Goal: Task Accomplishment & Management: Manage account settings

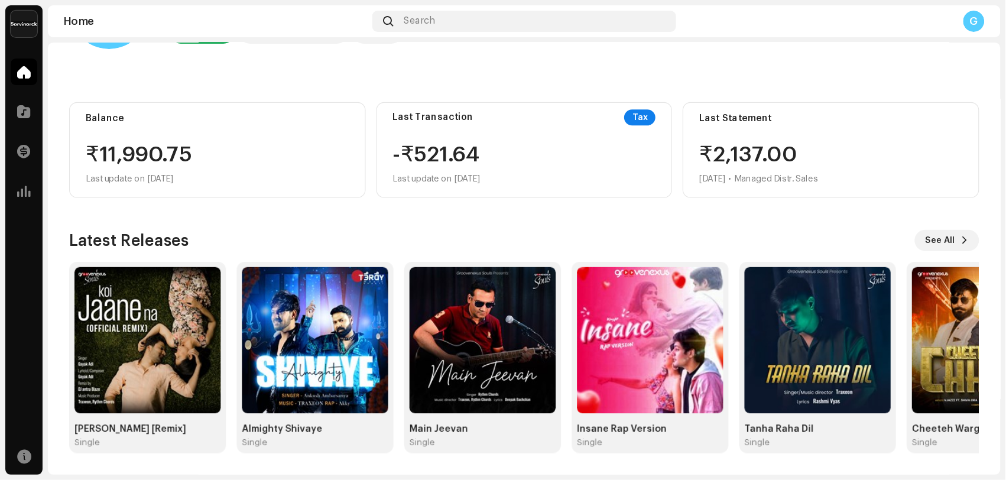
scroll to position [31, 0]
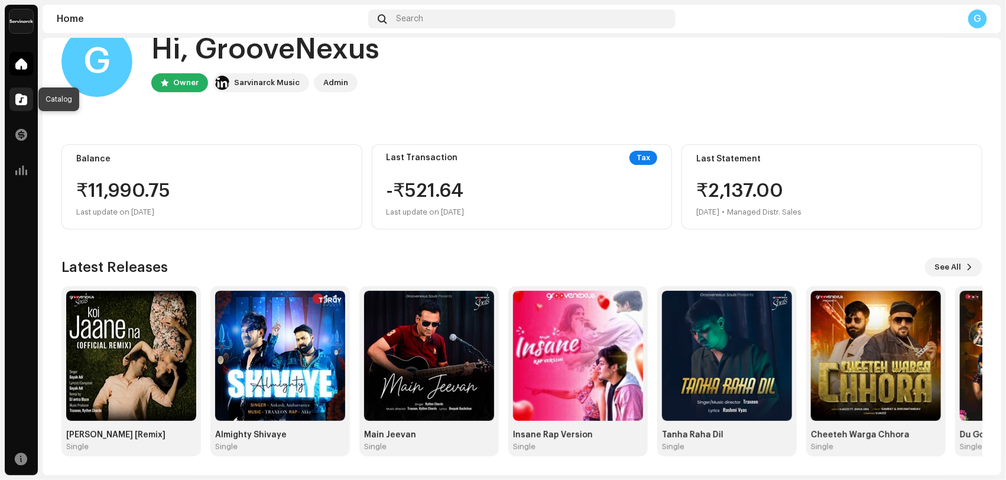
click at [18, 104] on span at bounding box center [21, 99] width 12 height 9
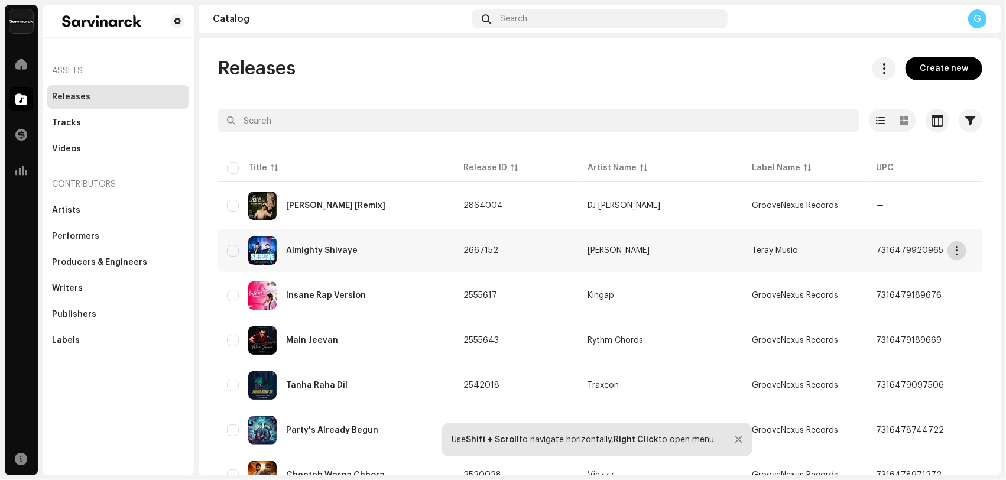
click at [804, 254] on span "button" at bounding box center [957, 250] width 9 height 9
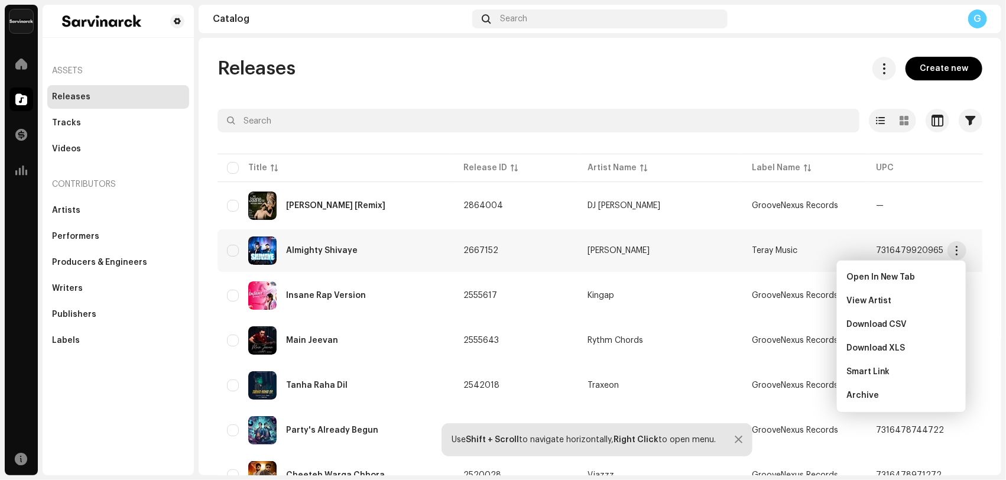
click at [290, 249] on div "Almighty Shivaye" at bounding box center [322, 250] width 72 height 8
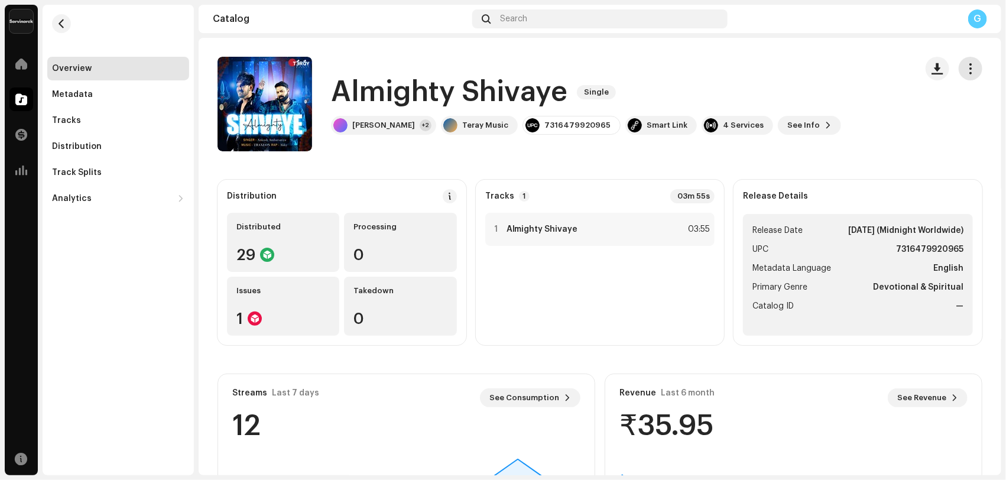
click at [804, 71] on span "button" at bounding box center [970, 68] width 11 height 9
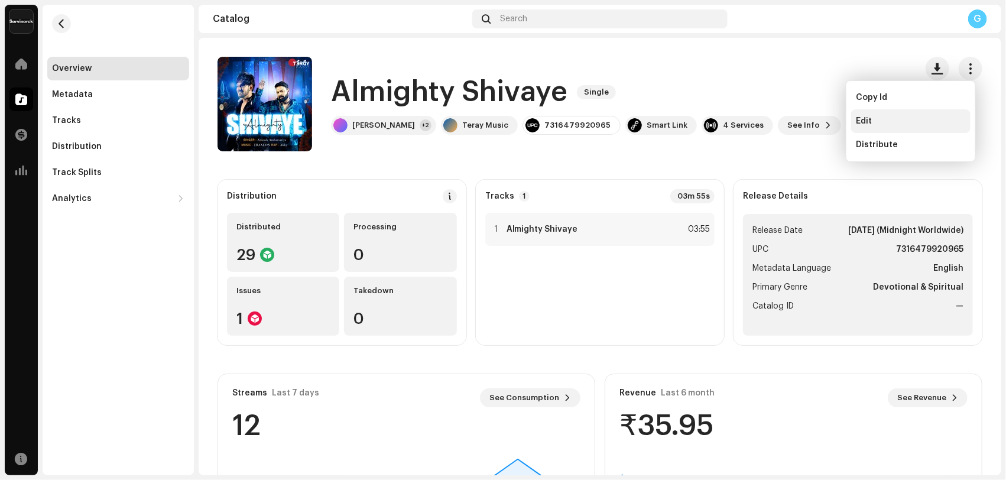
click at [804, 114] on div "Edit" at bounding box center [910, 121] width 119 height 24
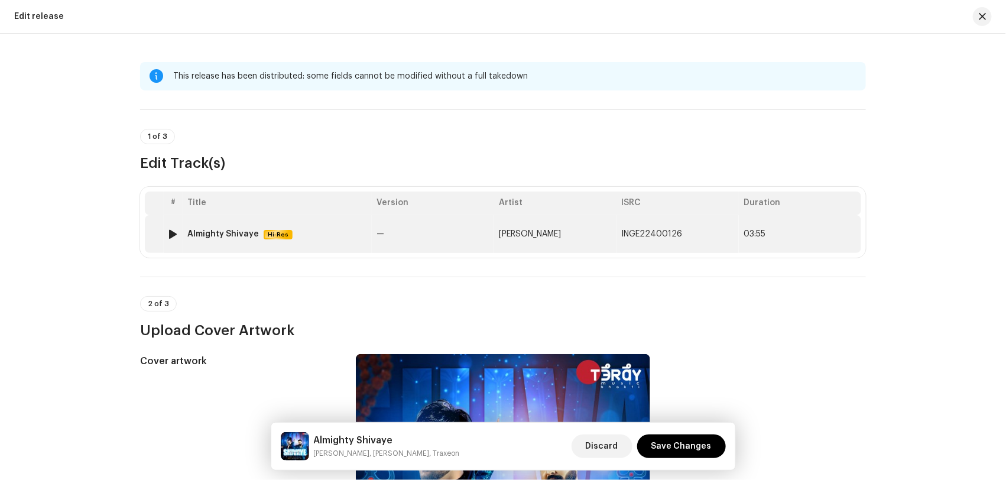
click at [231, 235] on div "Almighty Shivaye" at bounding box center [223, 233] width 72 height 9
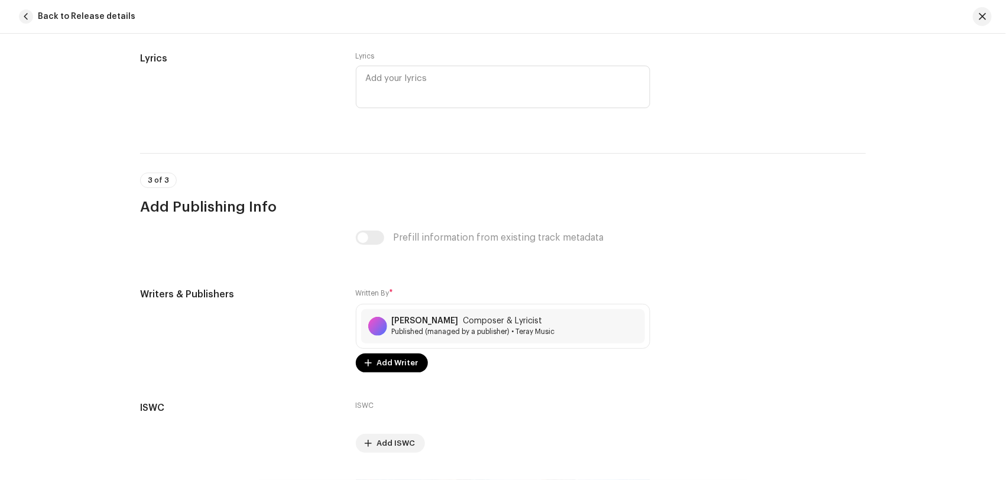
scroll to position [2441, 0]
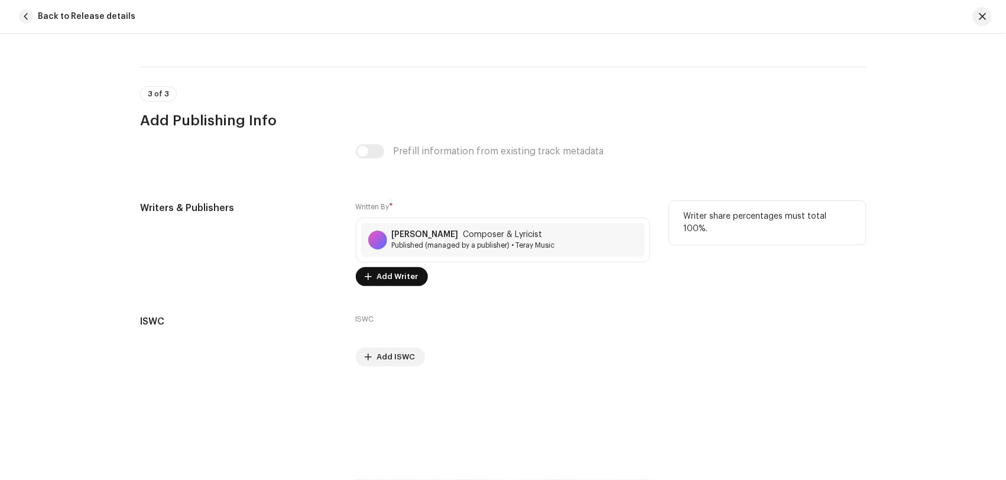
click at [399, 278] on span "Add Writer" at bounding box center [397, 277] width 41 height 24
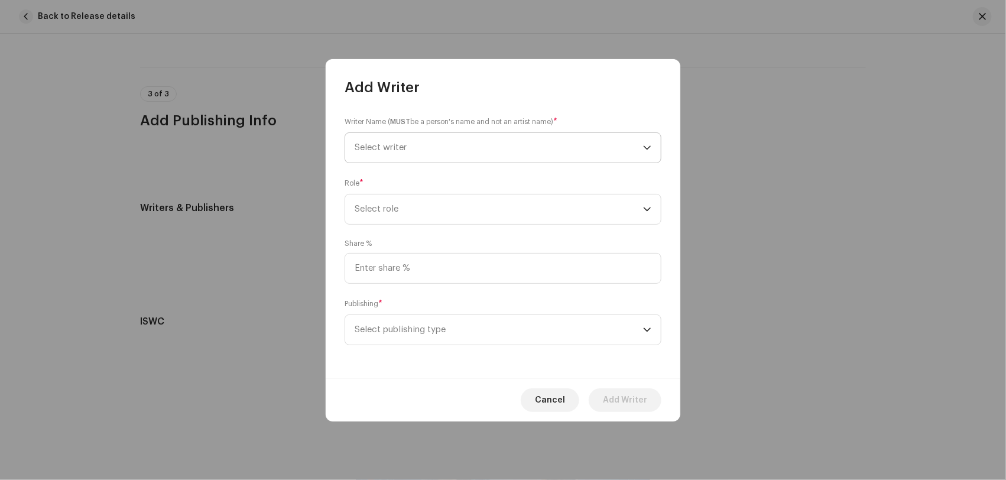
click at [412, 152] on span "Select writer" at bounding box center [499, 148] width 288 height 30
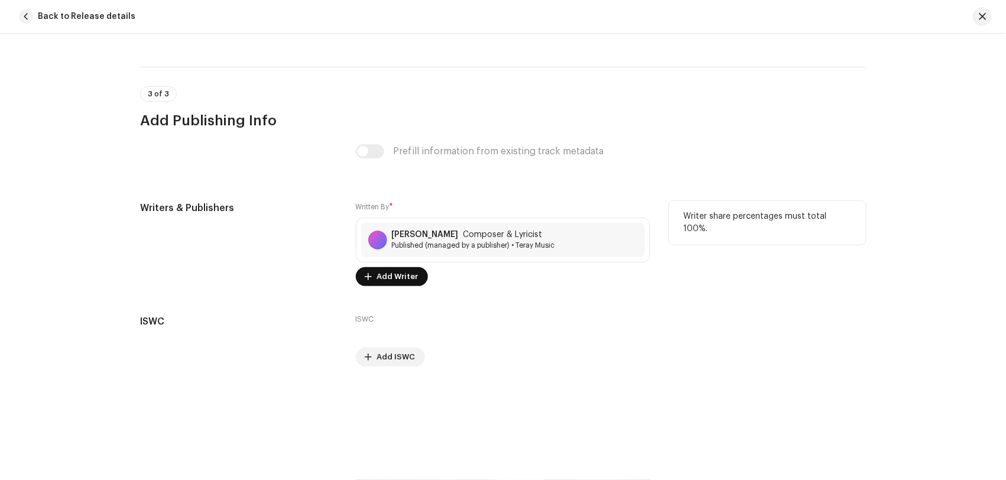
click at [394, 276] on span "Add Writer" at bounding box center [397, 277] width 41 height 24
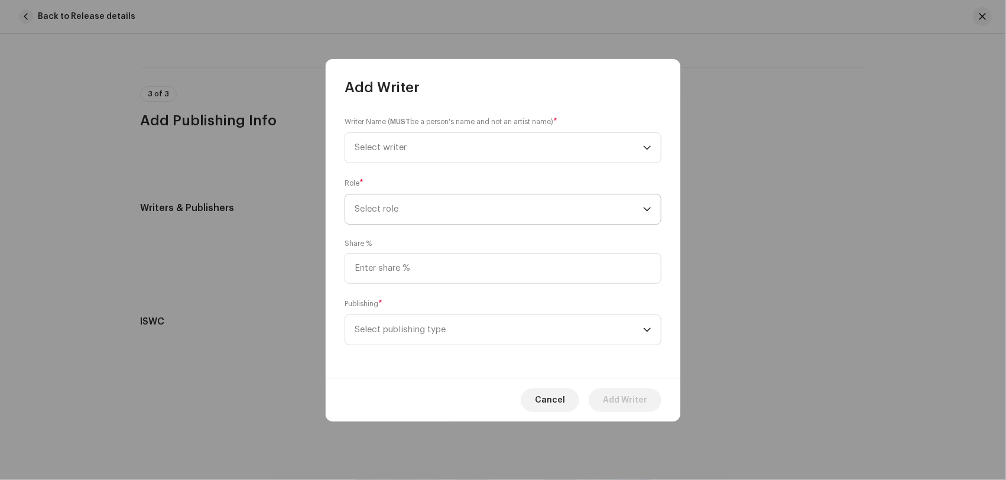
click at [436, 214] on span "Select role" at bounding box center [499, 209] width 288 height 30
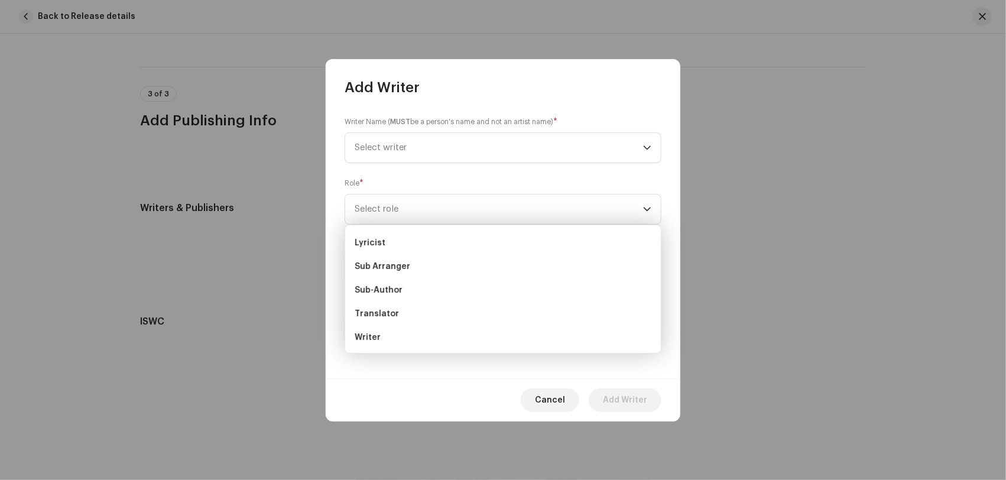
scroll to position [99, 0]
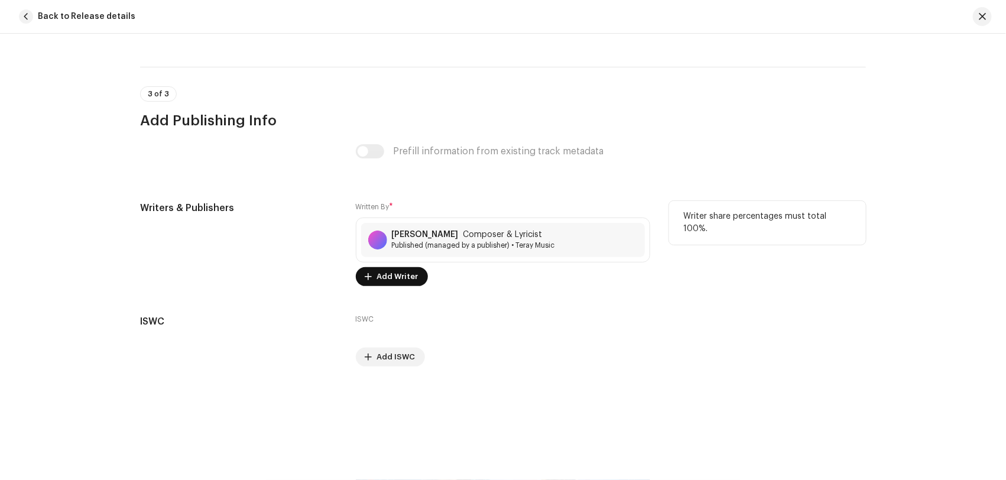
click at [401, 274] on span "Add Writer" at bounding box center [397, 277] width 41 height 24
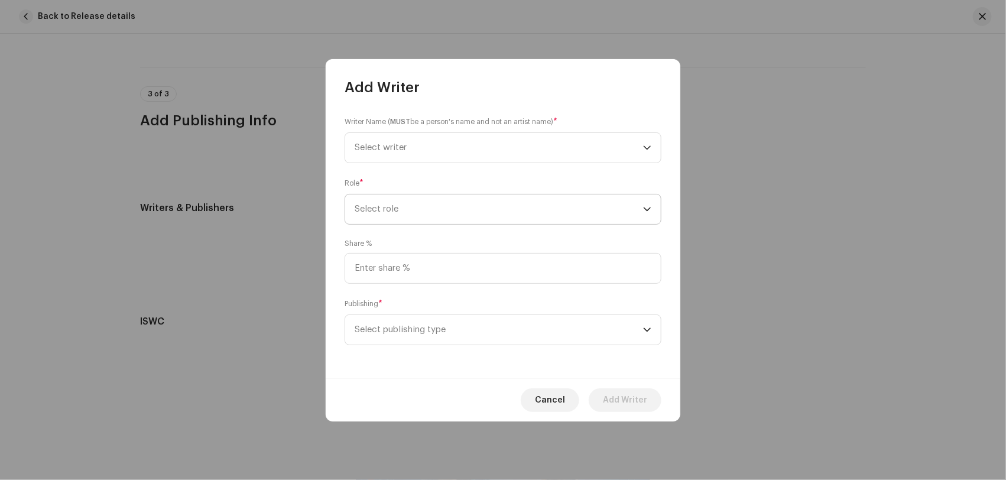
click at [432, 211] on span "Select role" at bounding box center [499, 209] width 288 height 30
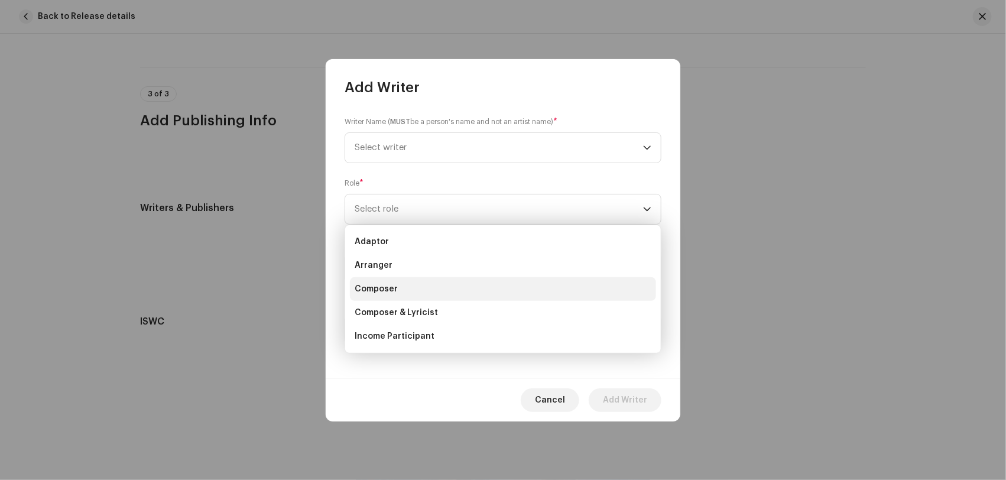
scroll to position [117, 0]
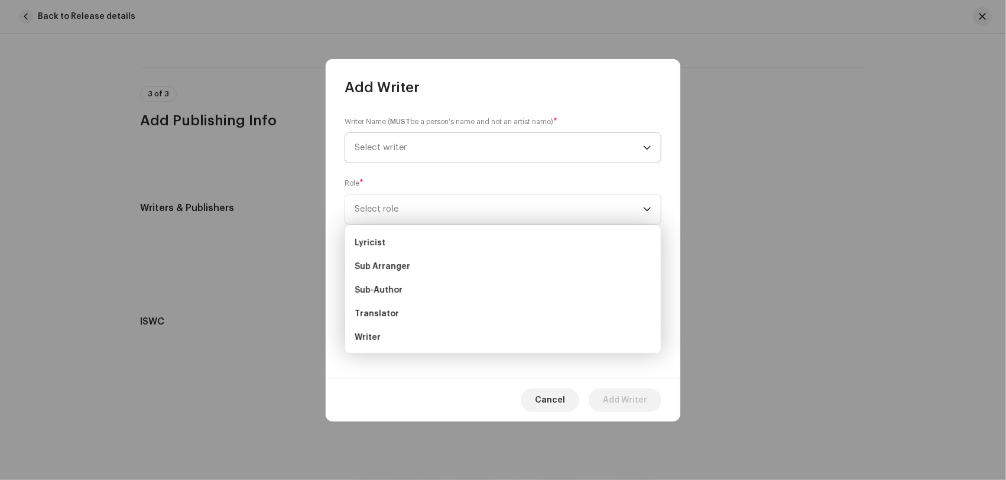
click at [501, 145] on span "Select writer" at bounding box center [499, 148] width 288 height 30
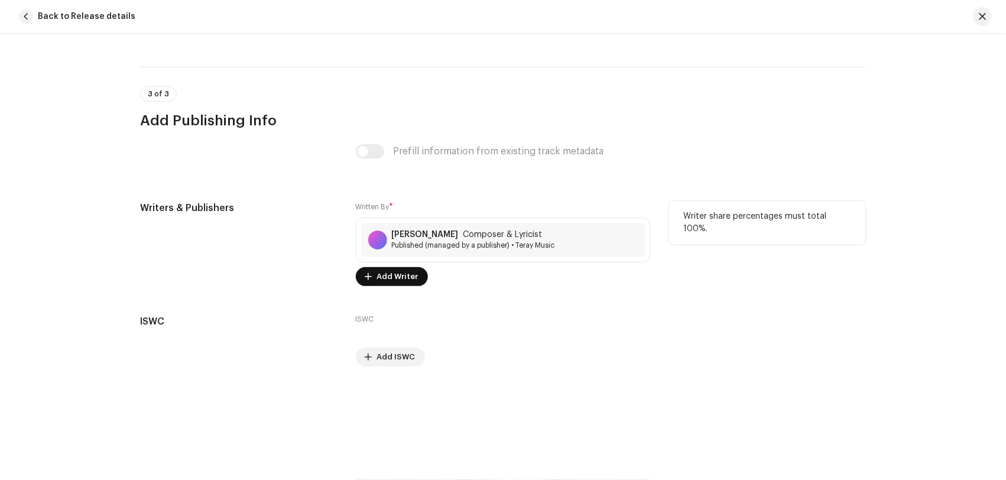
click at [399, 274] on span "Add Writer" at bounding box center [397, 277] width 41 height 24
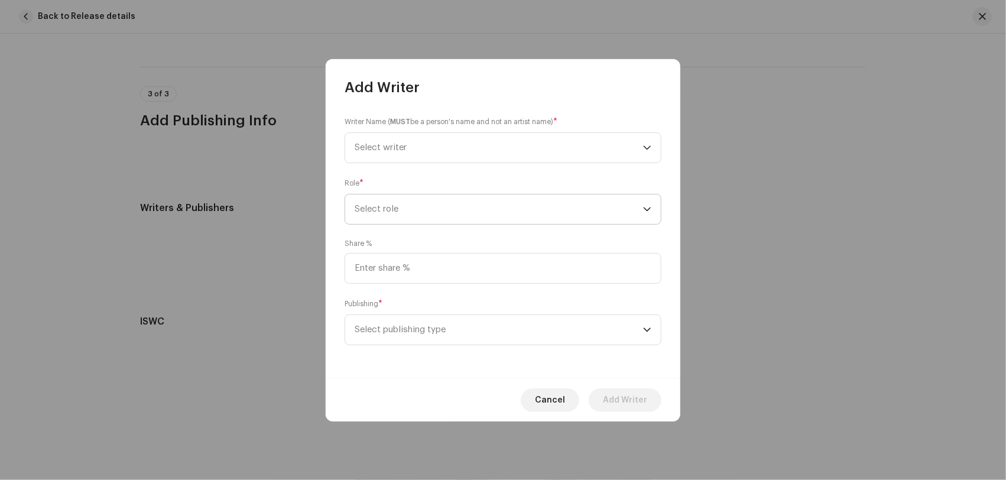
click at [439, 204] on span "Select role" at bounding box center [499, 209] width 288 height 30
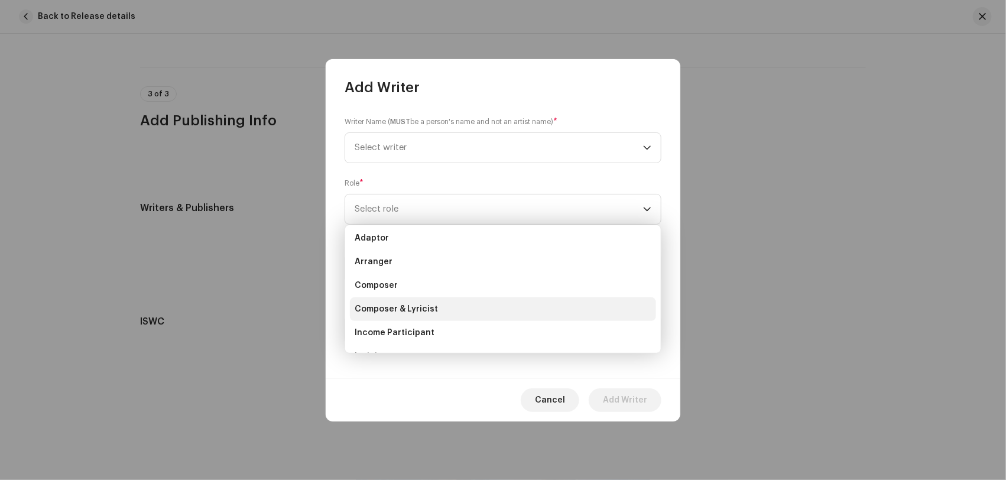
scroll to position [0, 0]
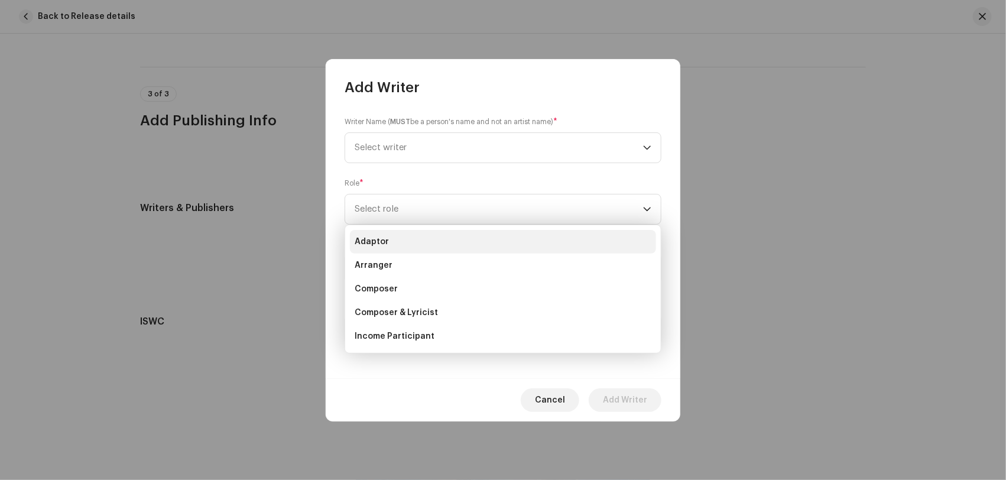
drag, startPoint x: 385, startPoint y: 239, endPoint x: 359, endPoint y: 246, distance: 26.8
click at [359, 246] on span "Adaptor" at bounding box center [372, 242] width 34 height 12
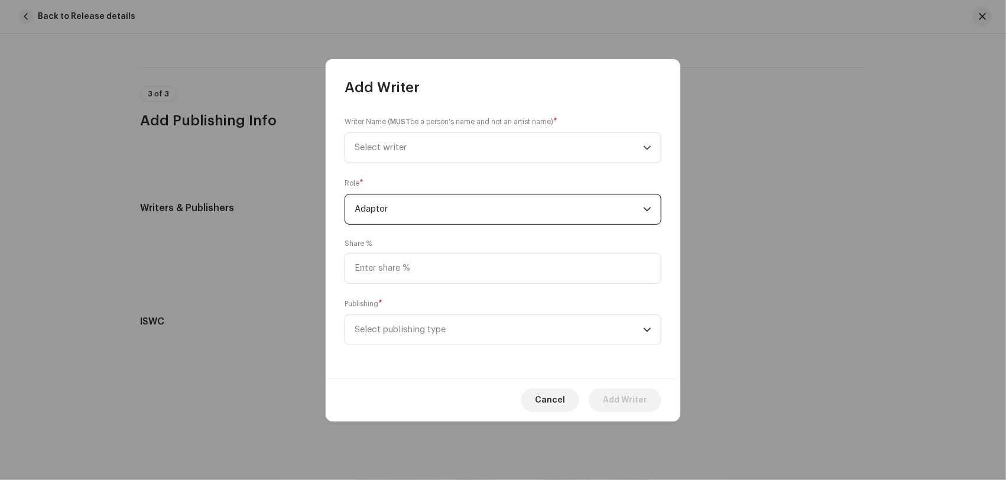
click at [472, 207] on span "Adaptor" at bounding box center [499, 209] width 288 height 30
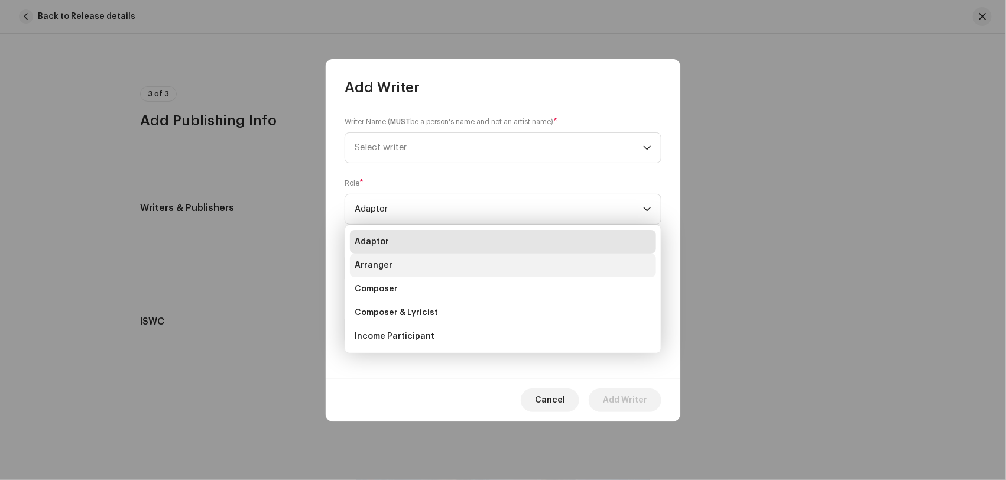
click at [402, 261] on li "Arranger" at bounding box center [503, 266] width 306 height 24
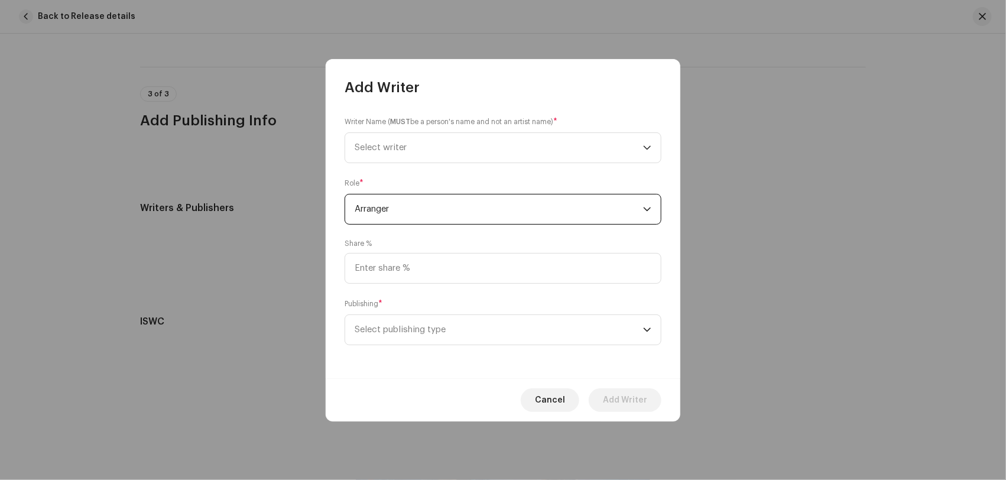
click at [453, 207] on span "Arranger" at bounding box center [499, 209] width 288 height 30
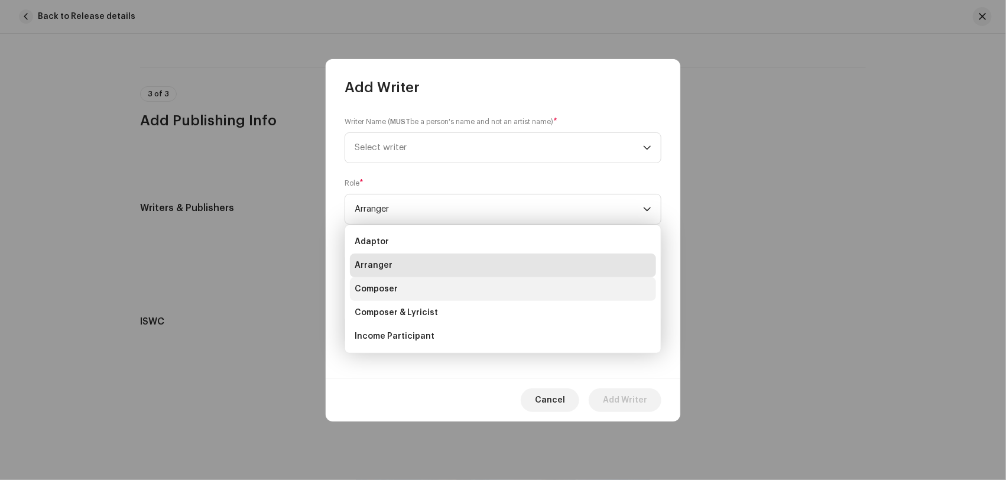
click at [385, 281] on li "Composer" at bounding box center [503, 289] width 306 height 24
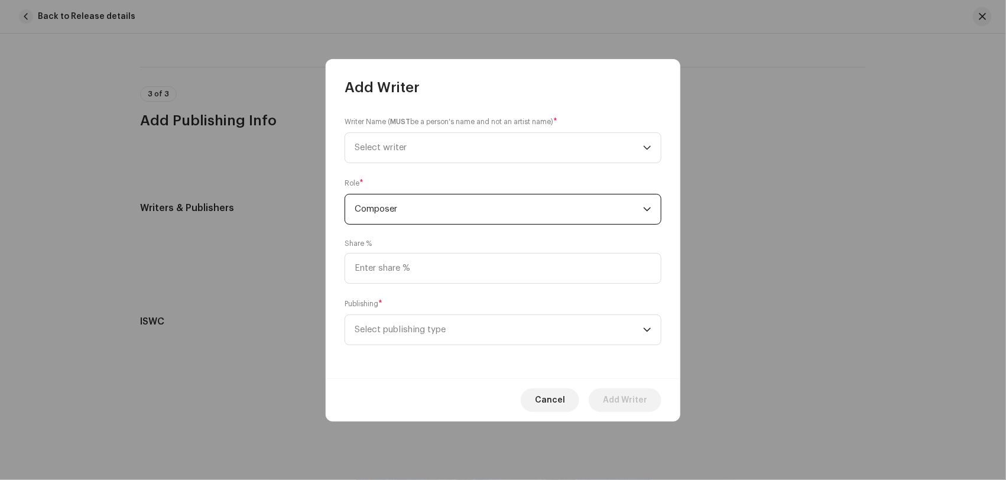
click at [442, 207] on span "Composer" at bounding box center [499, 209] width 288 height 30
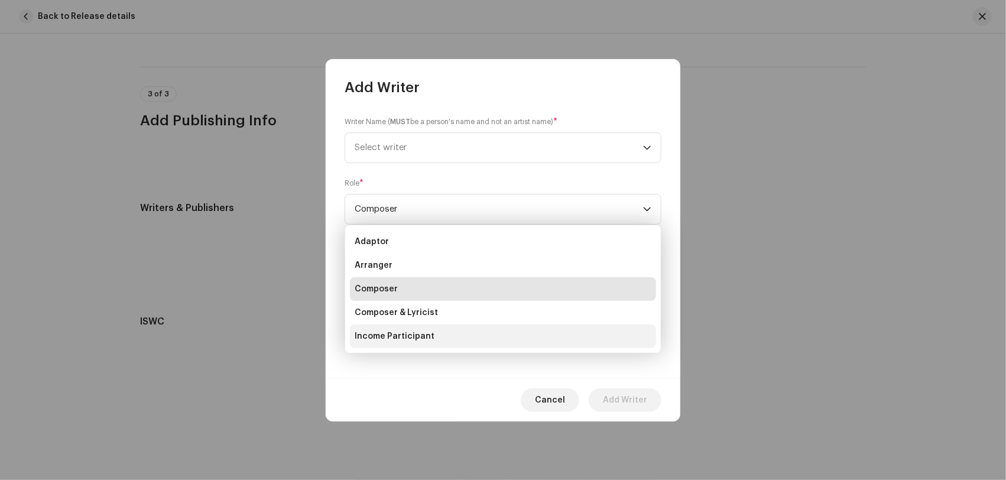
click at [398, 335] on span "Income Participant" at bounding box center [395, 336] width 80 height 12
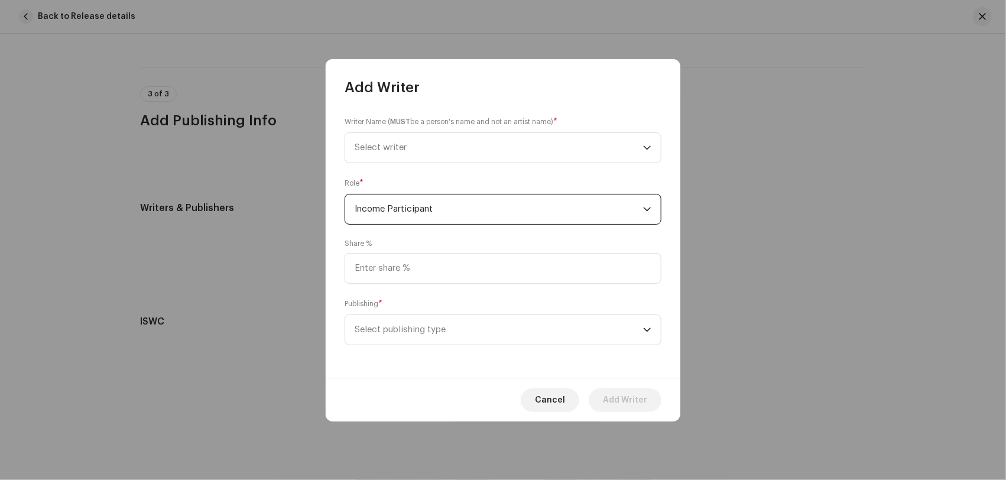
click at [486, 215] on span "Income Participant" at bounding box center [499, 209] width 288 height 30
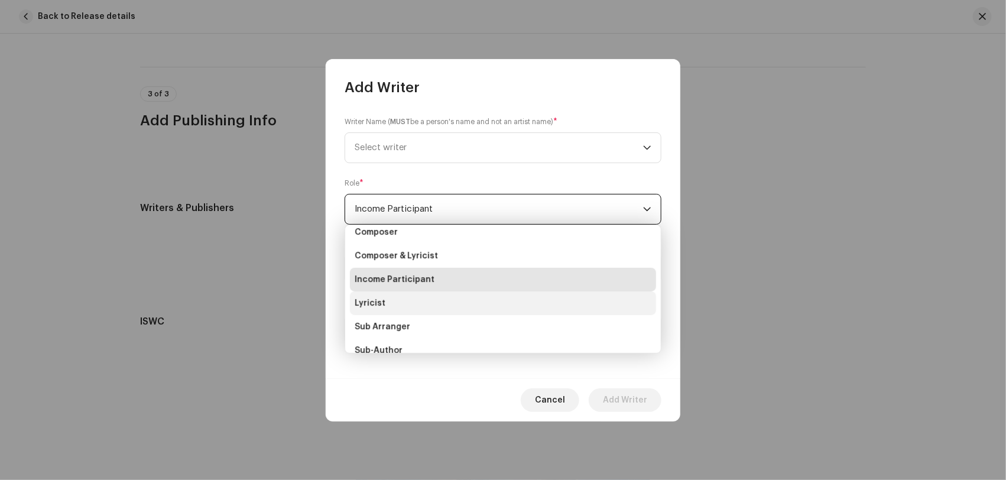
scroll to position [87, 0]
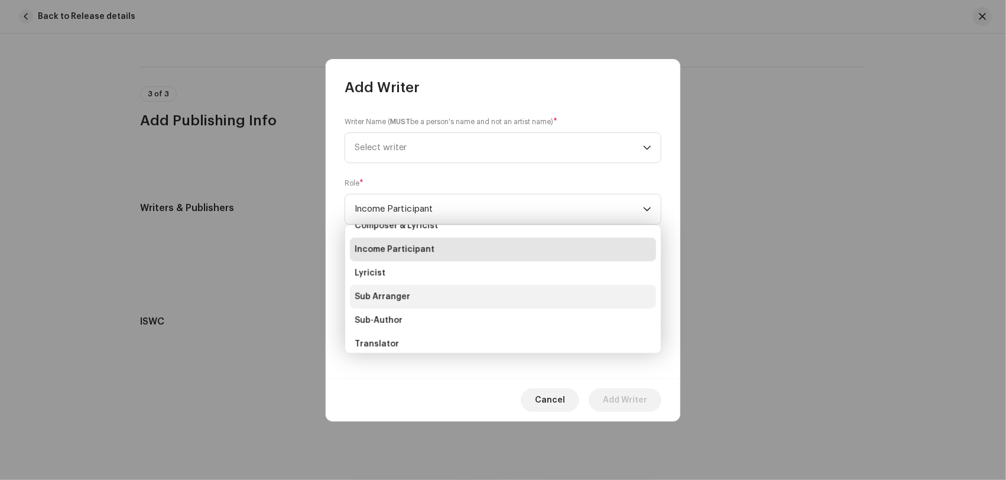
click at [386, 296] on span "Sub Arranger" at bounding box center [383, 297] width 56 height 12
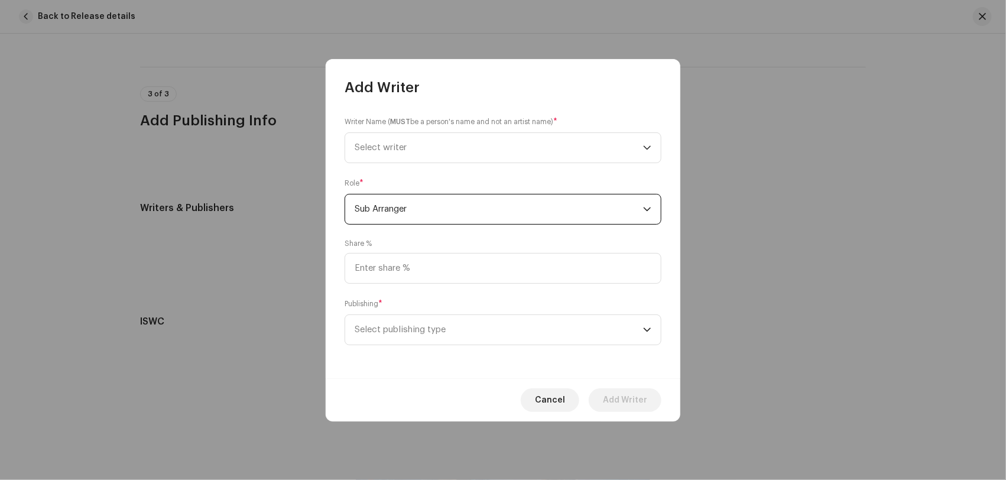
click at [395, 209] on span "Sub Arranger" at bounding box center [499, 209] width 288 height 30
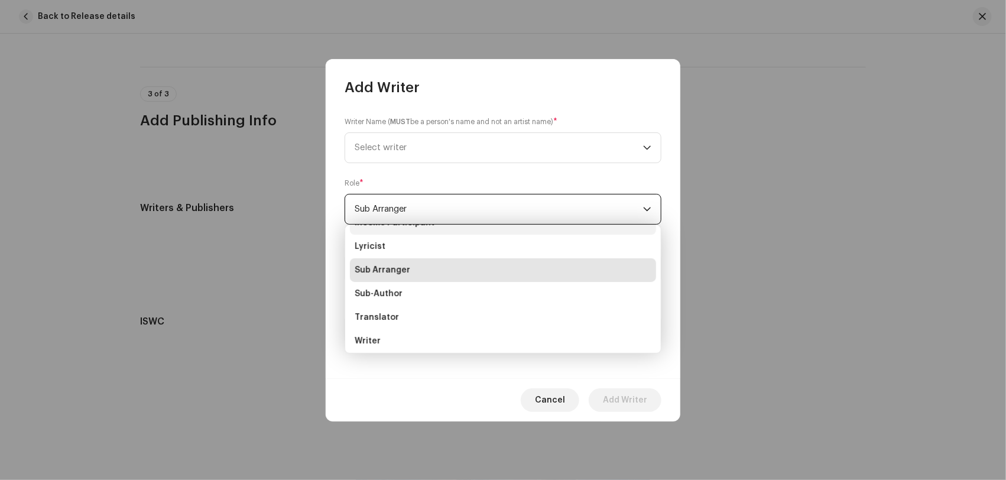
scroll to position [115, 0]
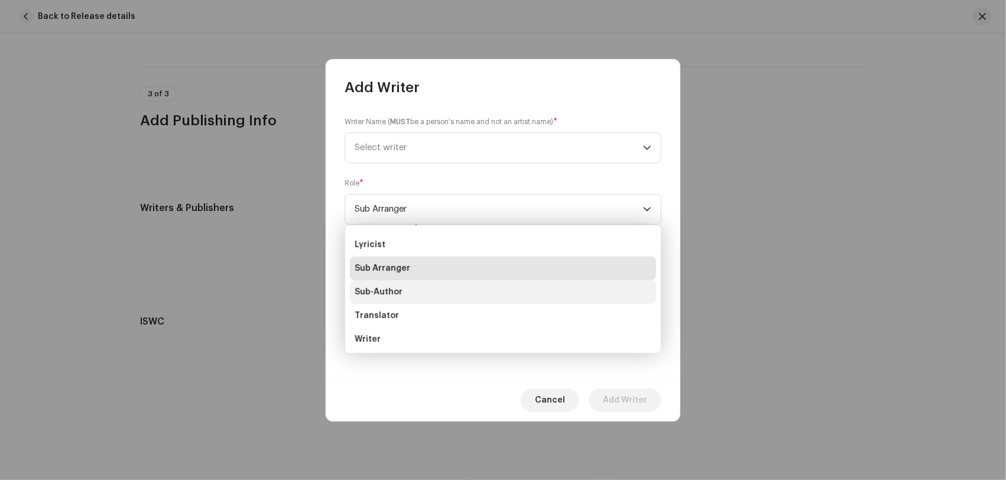
click at [380, 288] on span "Sub-Author" at bounding box center [379, 292] width 48 height 12
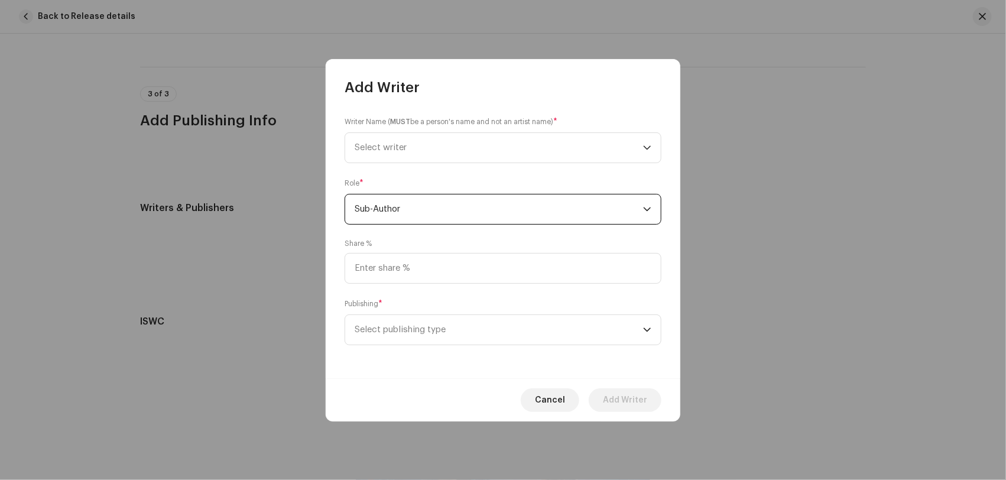
click at [443, 209] on span "Sub-Author" at bounding box center [499, 209] width 288 height 30
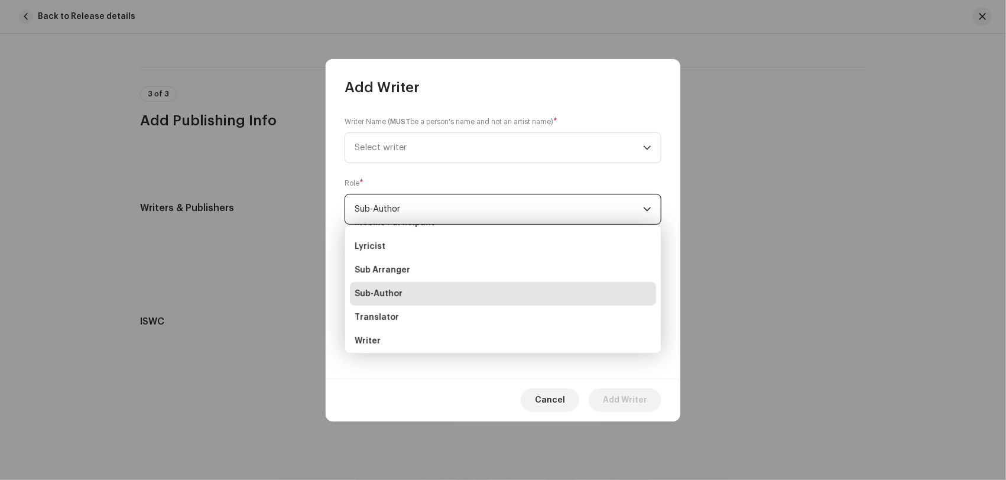
scroll to position [117, 0]
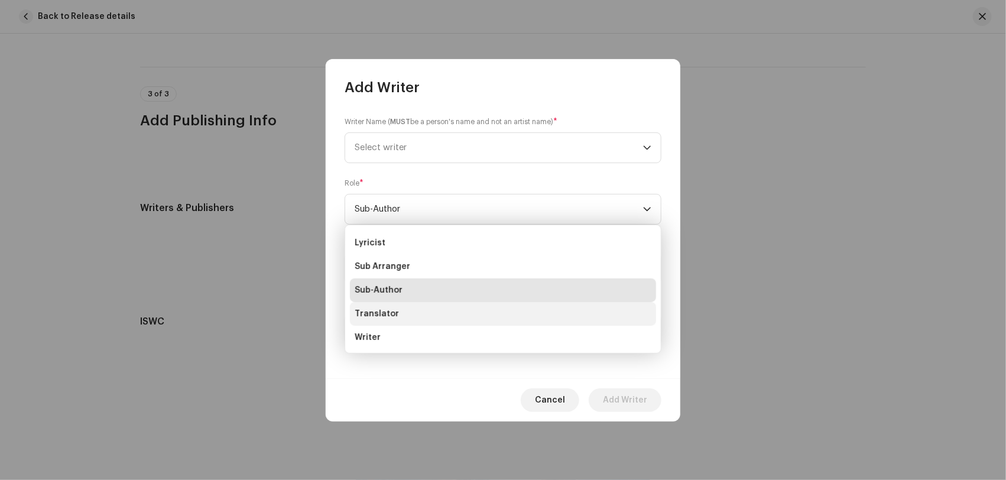
click at [386, 309] on span "Translator" at bounding box center [377, 314] width 44 height 12
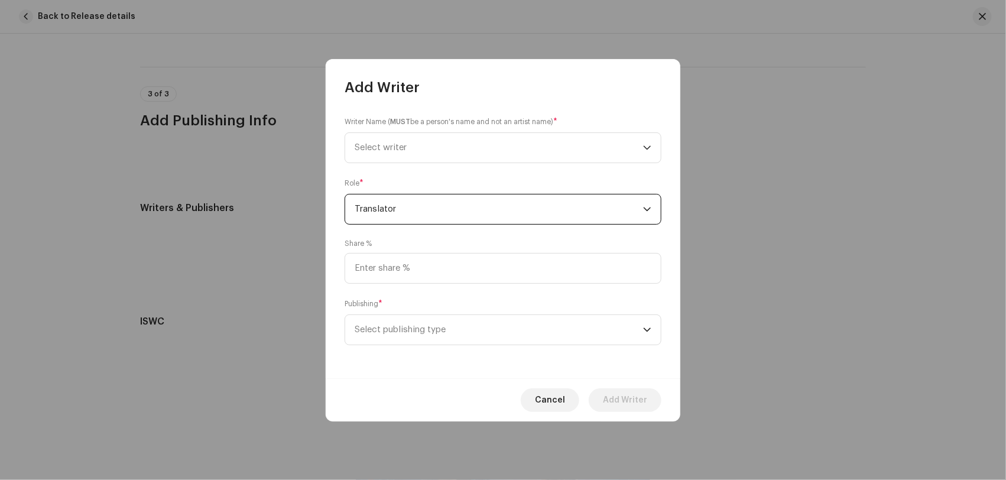
click at [434, 214] on span "Translator" at bounding box center [499, 209] width 288 height 30
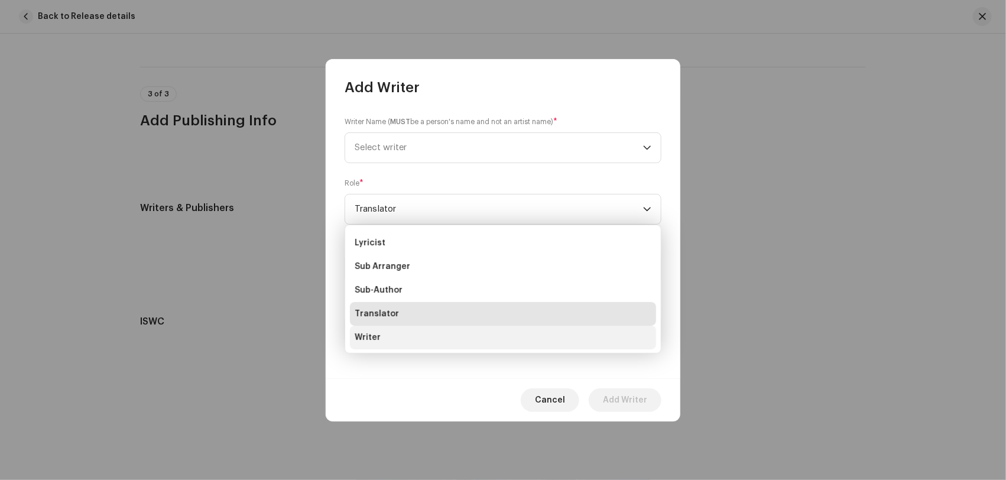
click at [384, 335] on li "Writer" at bounding box center [503, 338] width 306 height 24
